Goal: Find specific page/section: Find specific page/section

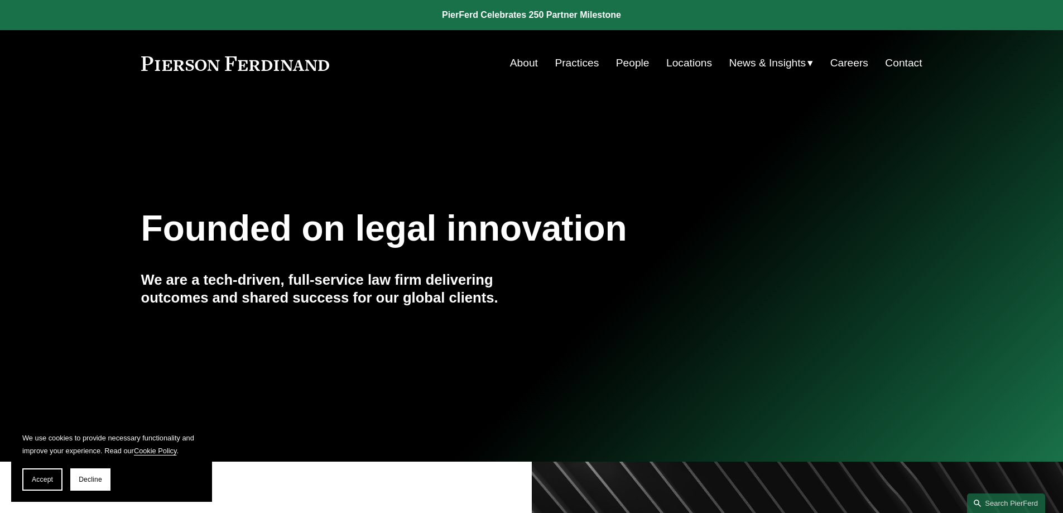
click at [894, 64] on link "Contact" at bounding box center [903, 62] width 37 height 21
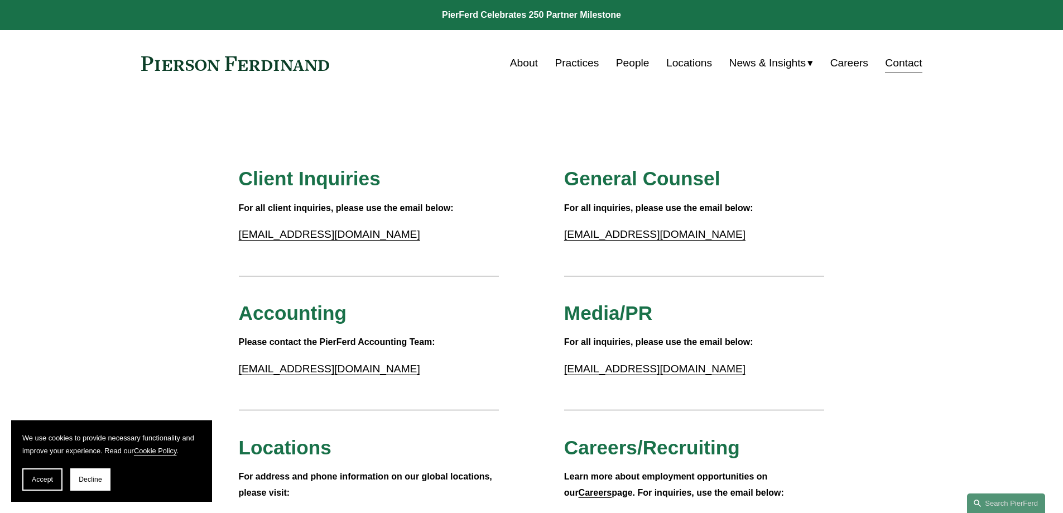
click at [669, 64] on link "Locations" at bounding box center [690, 62] width 46 height 21
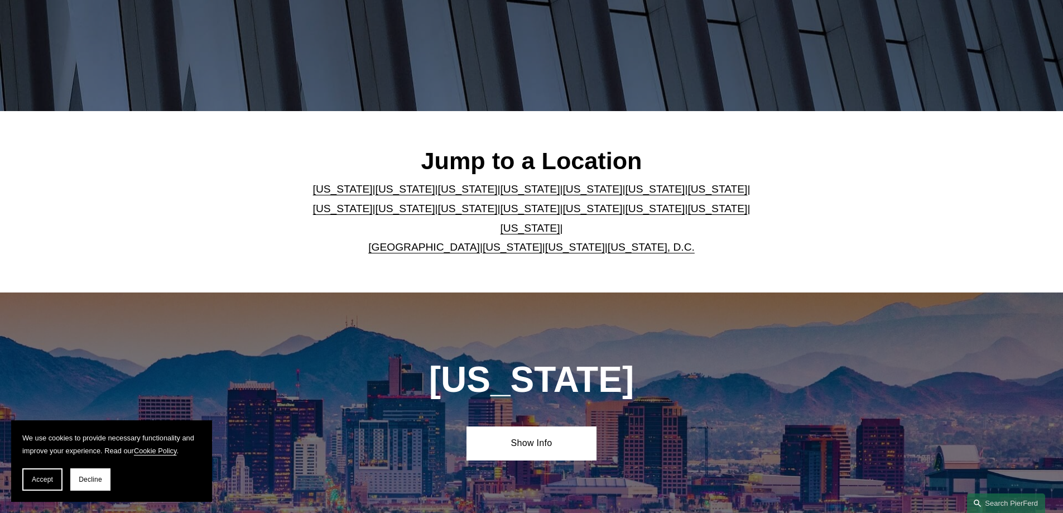
scroll to position [279, 0]
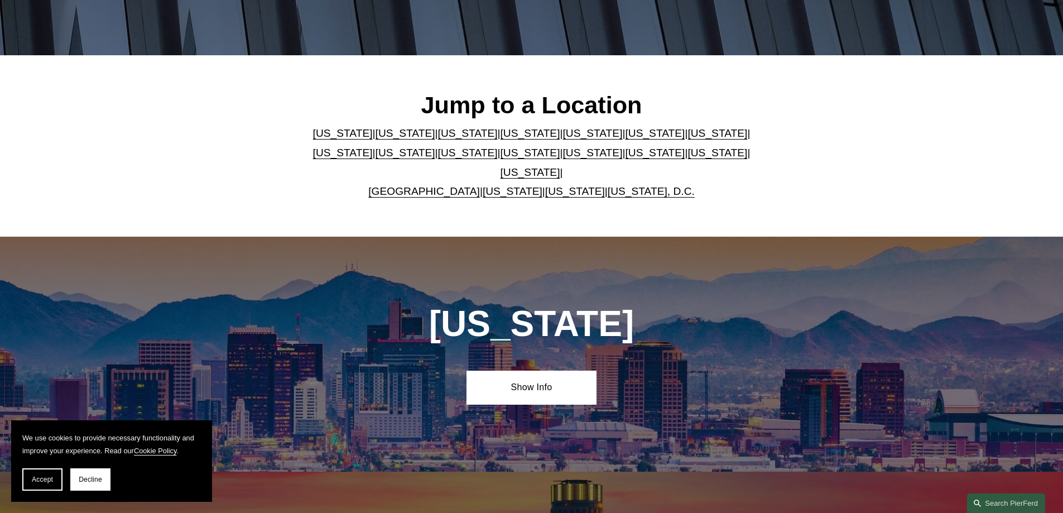
click at [563, 159] on link "North Carolina" at bounding box center [593, 153] width 60 height 12
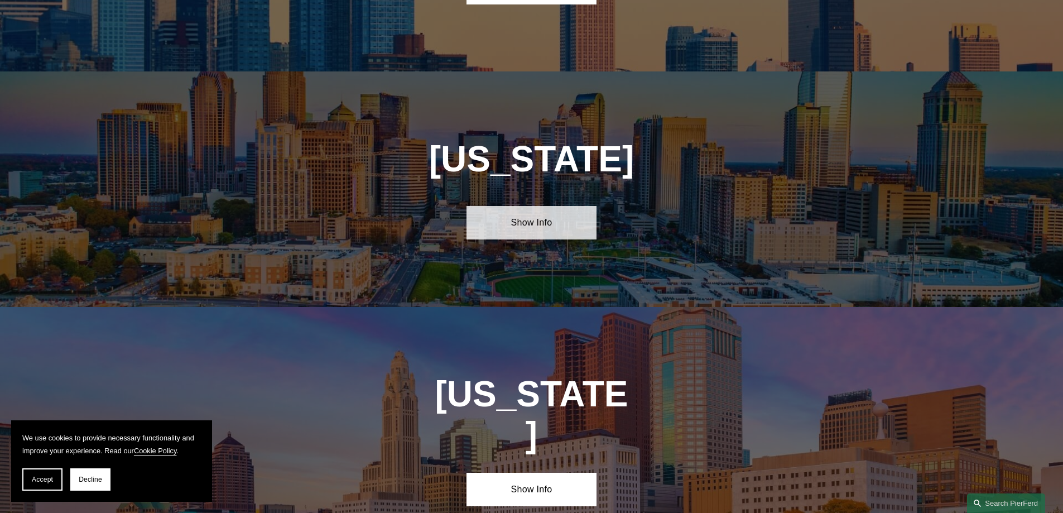
click at [509, 206] on link "Show Info" at bounding box center [532, 222] width 130 height 33
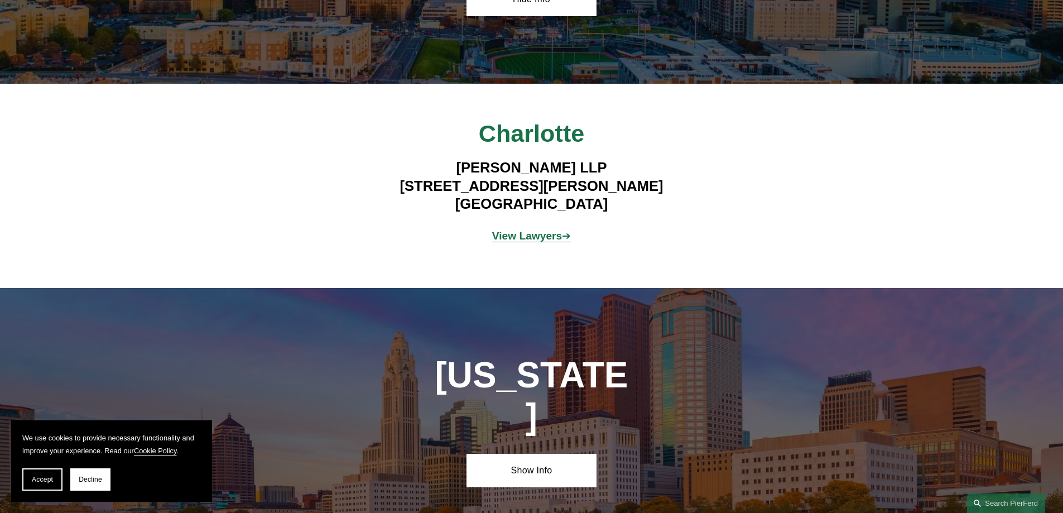
scroll to position [3150, 0]
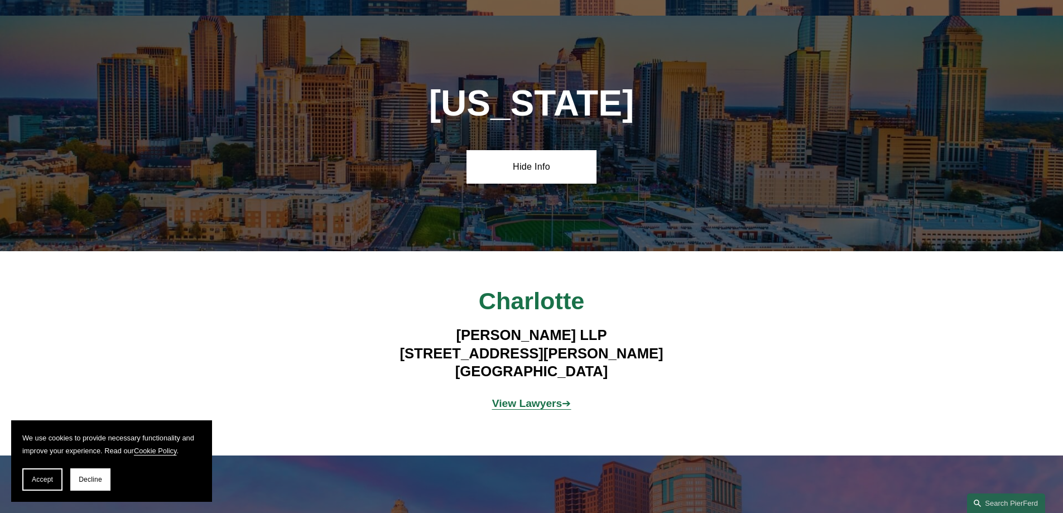
click at [529, 397] on strong "View Lawyers" at bounding box center [527, 403] width 70 height 12
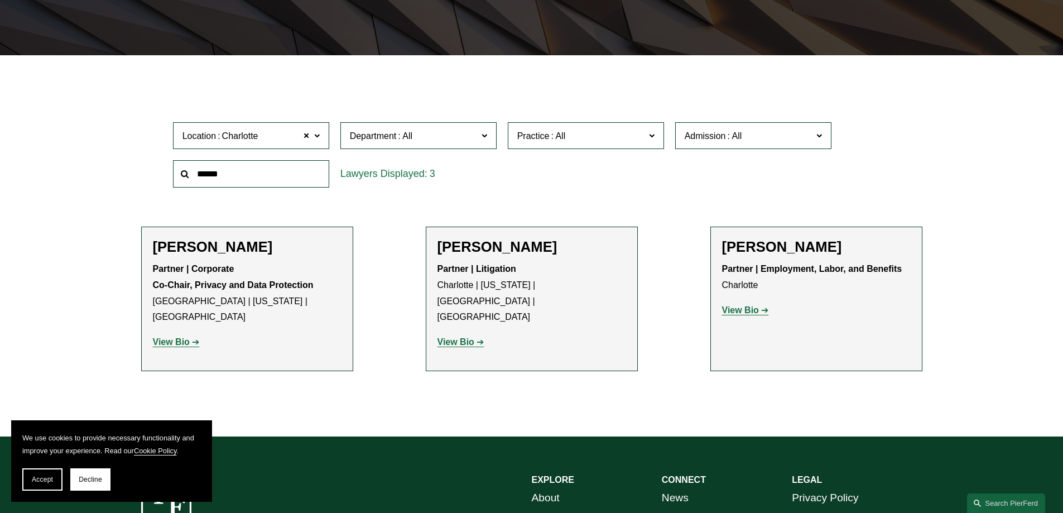
scroll to position [443, 0]
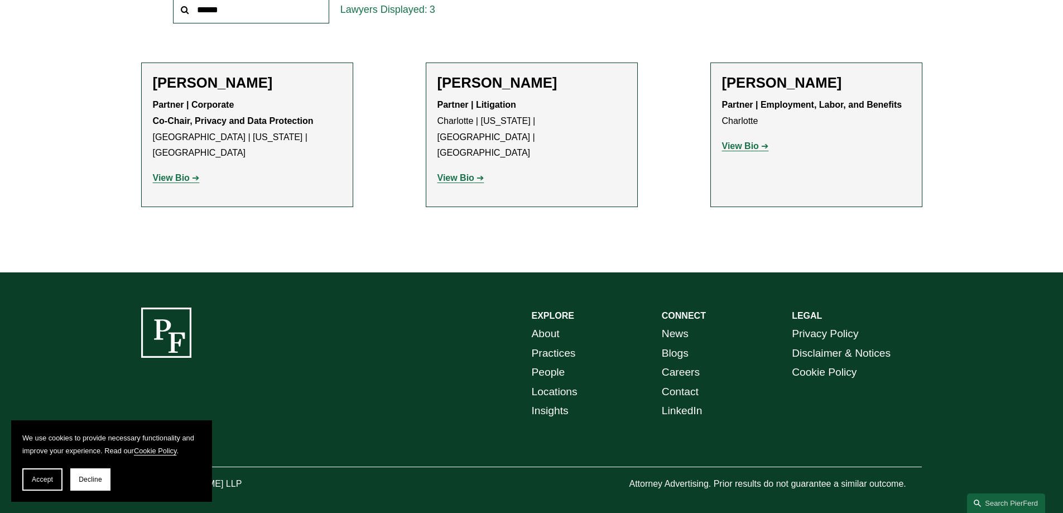
click at [556, 382] on link "Locations" at bounding box center [555, 392] width 46 height 20
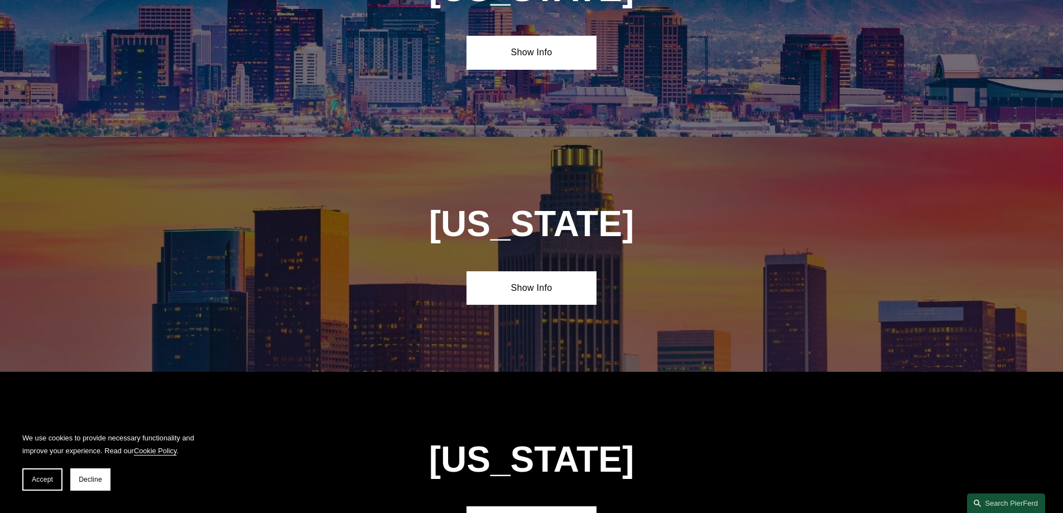
scroll to position [949, 0]
